Goal: Task Accomplishment & Management: Use online tool/utility

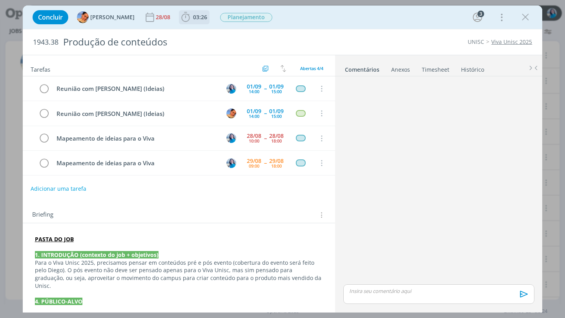
click at [194, 14] on span "03:26" at bounding box center [200, 16] width 14 height 7
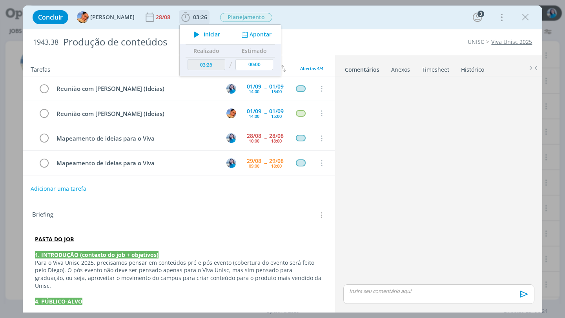
click at [243, 32] on button "Apontar" at bounding box center [255, 35] width 33 height 8
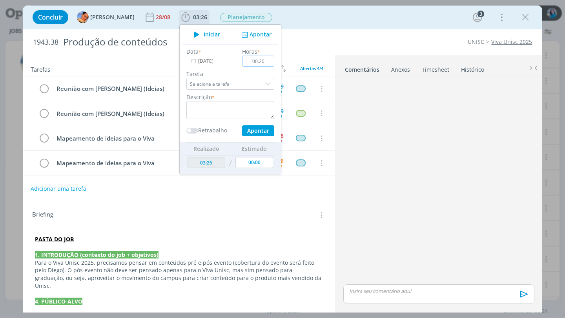
type input "00:20"
click at [227, 109] on textarea "dialog" at bounding box center [230, 110] width 88 height 18
type textarea "alinhamentos internos e com o Diego"
click at [255, 134] on button "Apontar" at bounding box center [258, 131] width 32 height 11
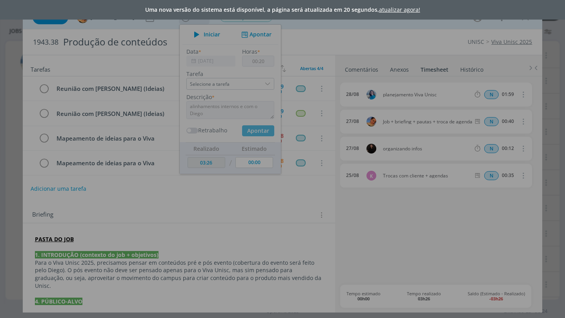
type input "03:46"
type input "[DATE]"
type input "00:00"
click at [215, 193] on div "Uma nova versão do sistema está disponível, a página será atualizada em 14 segu…" at bounding box center [282, 159] width 565 height 318
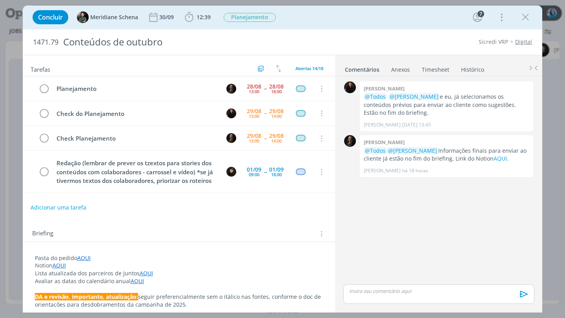
scroll to position [20, 0]
